Goal: Transaction & Acquisition: Book appointment/travel/reservation

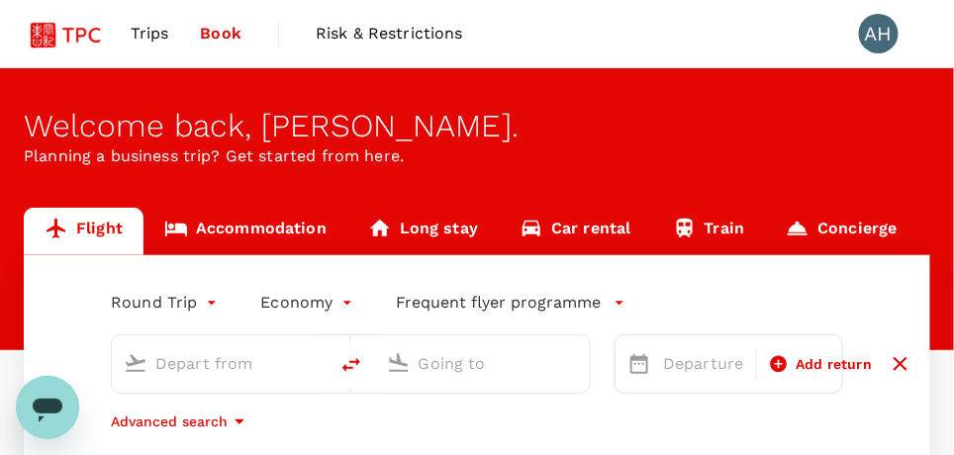
type input "roundtrip"
type input "Singapore Changi (SIN)"
type input "Hong Kong Intl (HKG)"
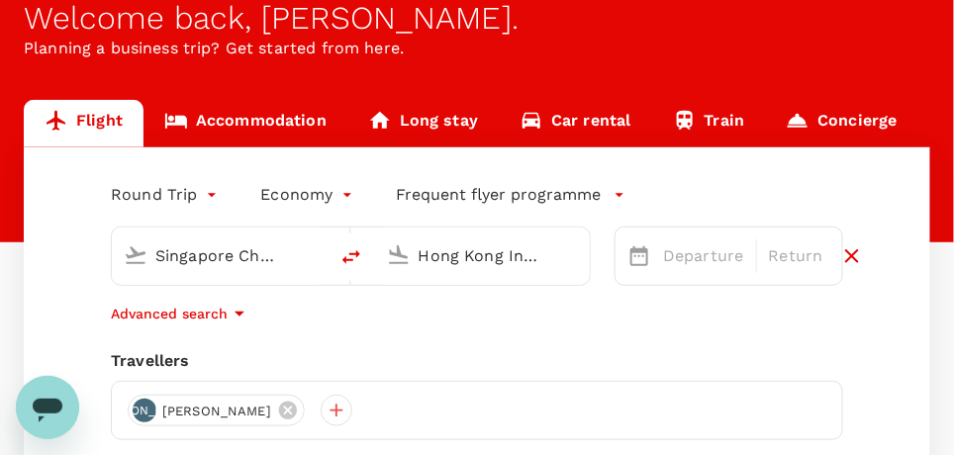
scroll to position [80, 0]
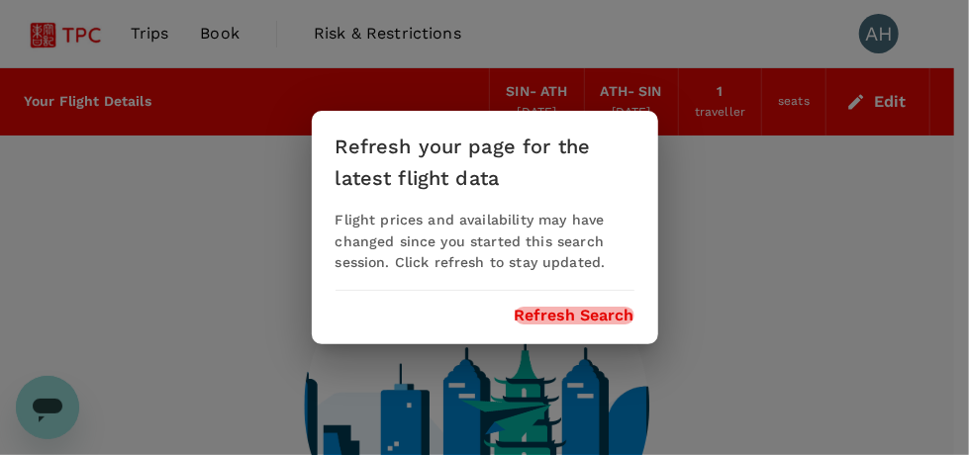
click at [557, 314] on button "Refresh Search" at bounding box center [575, 316] width 120 height 18
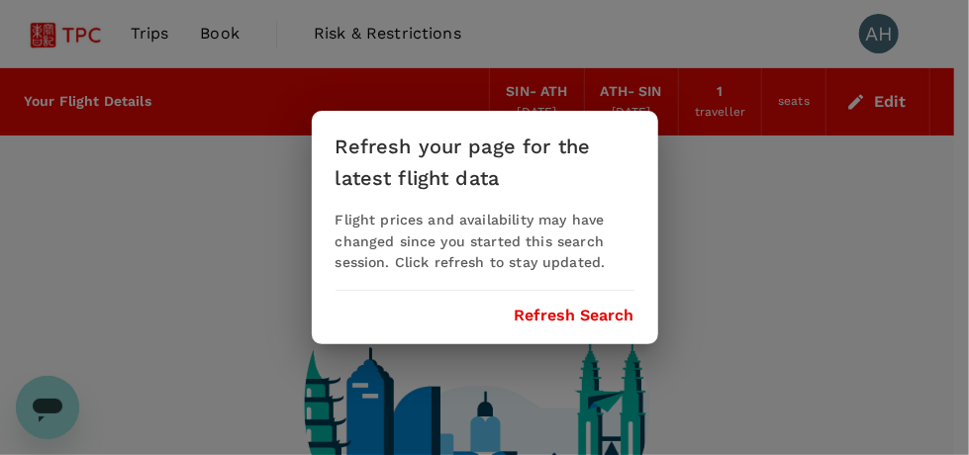
drag, startPoint x: 148, startPoint y: 184, endPoint x: 147, endPoint y: 161, distance: 22.9
click at [148, 183] on div "Refresh your page for the latest flight data Flight prices and availability may…" at bounding box center [484, 227] width 969 height 455
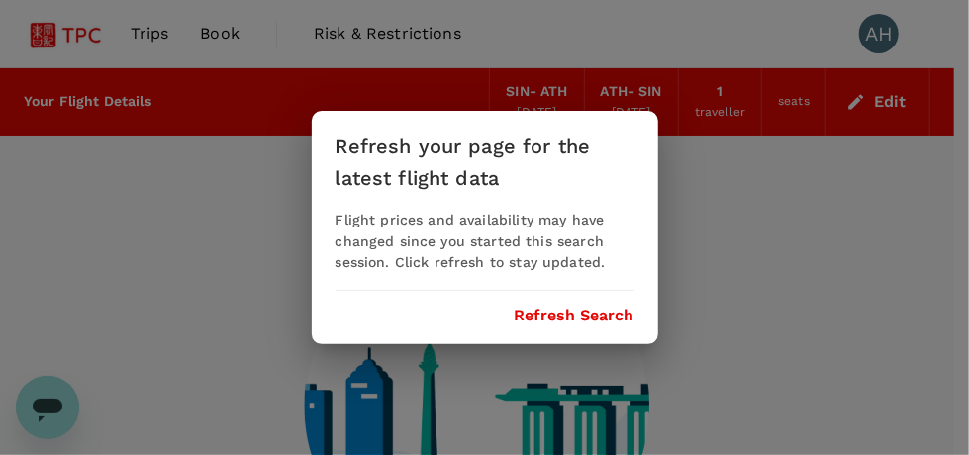
click at [588, 317] on button "Refresh Search" at bounding box center [575, 316] width 120 height 18
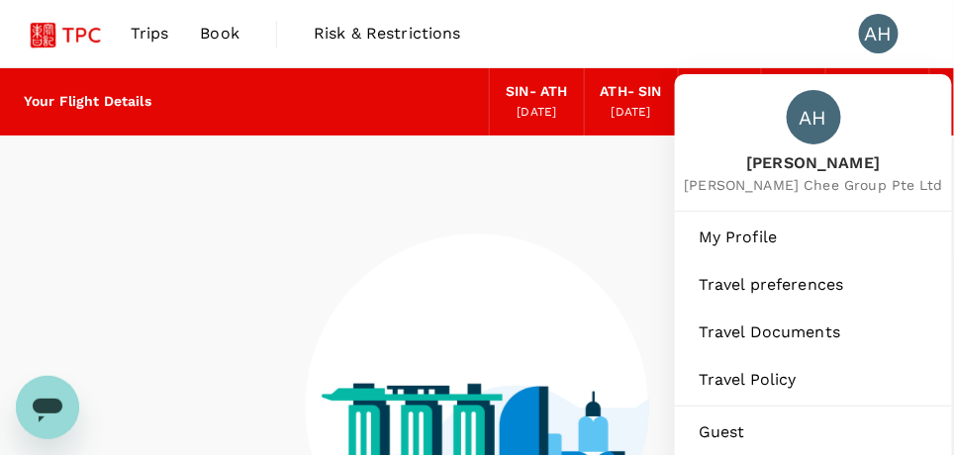
click at [883, 29] on div "AH" at bounding box center [879, 34] width 40 height 40
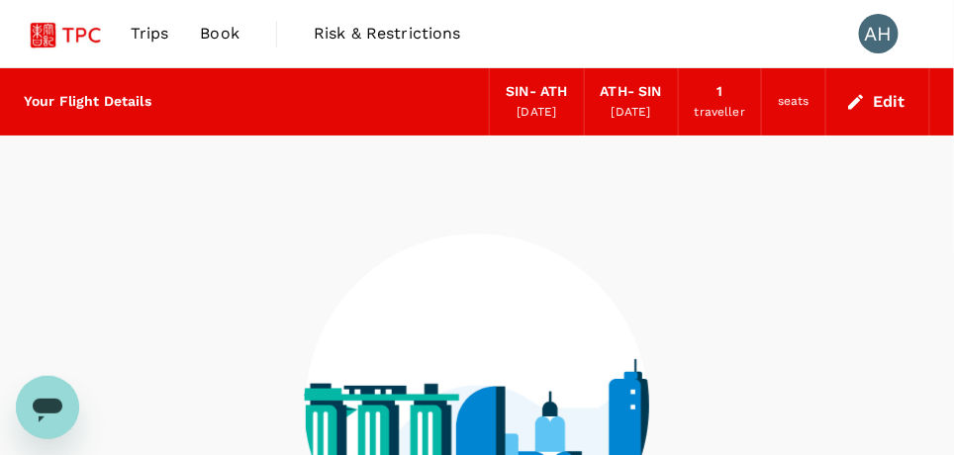
click at [882, 29] on div "AH" at bounding box center [879, 34] width 40 height 40
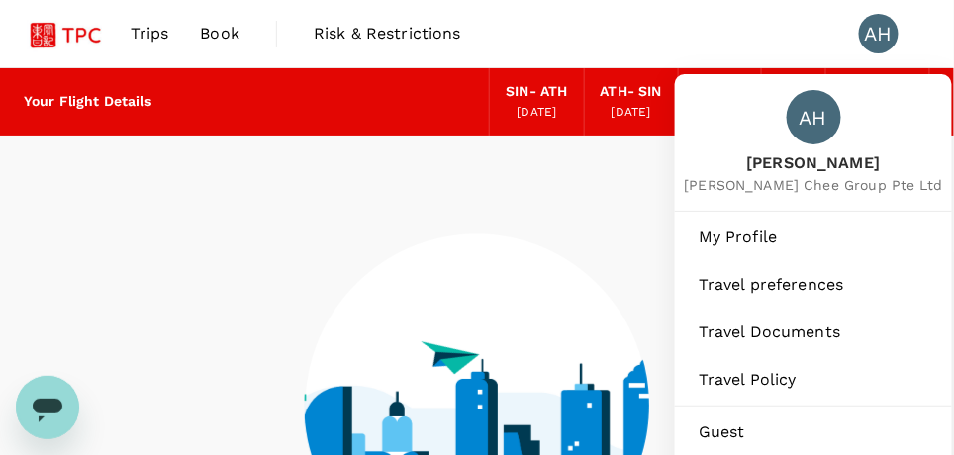
click at [883, 27] on div "AH" at bounding box center [879, 34] width 40 height 40
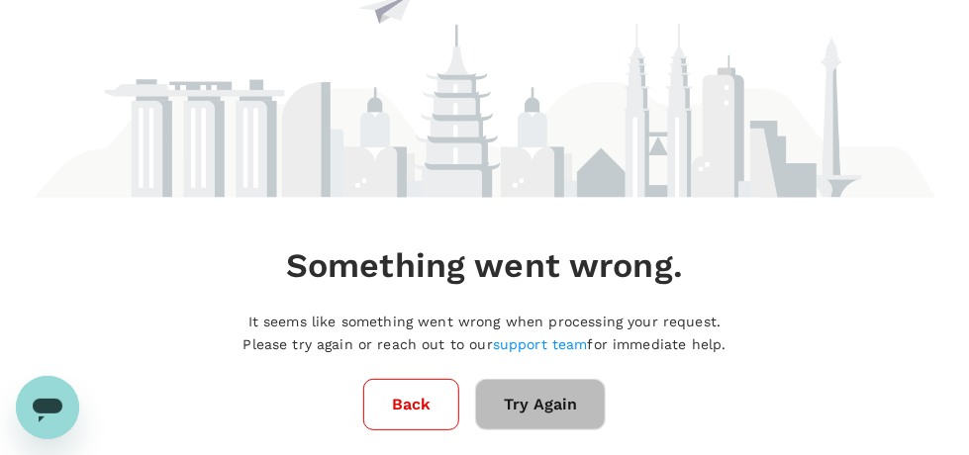
click at [541, 416] on button "Try Again" at bounding box center [540, 404] width 131 height 51
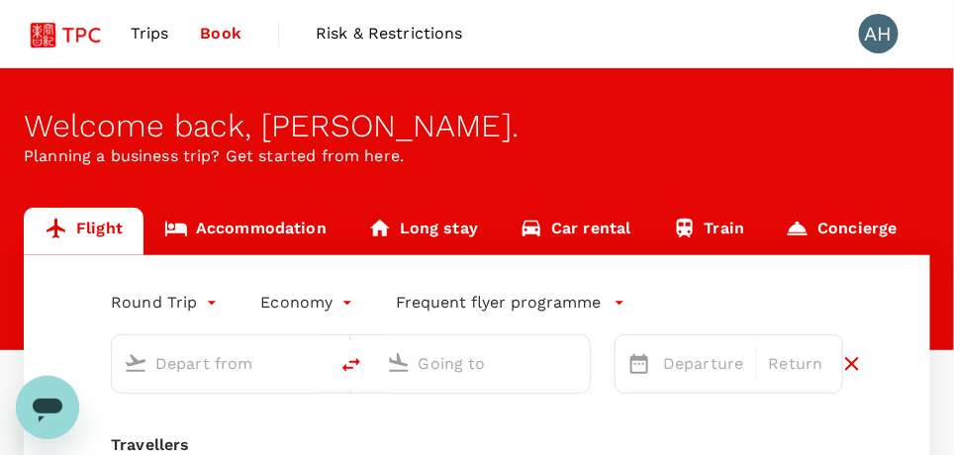
type input "Singapore Changi (SIN)"
type input "Athens Intl ([GEOGRAPHIC_DATA])"
type input "Singapore Changi (SIN)"
type input "Athens Intl ([GEOGRAPHIC_DATA])"
